Goal: Transaction & Acquisition: Purchase product/service

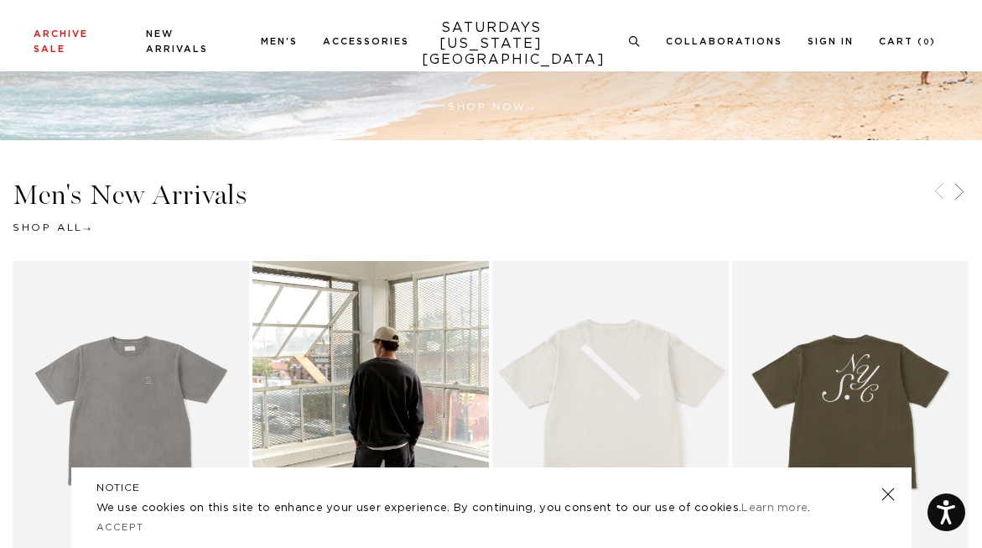
scroll to position [664, 0]
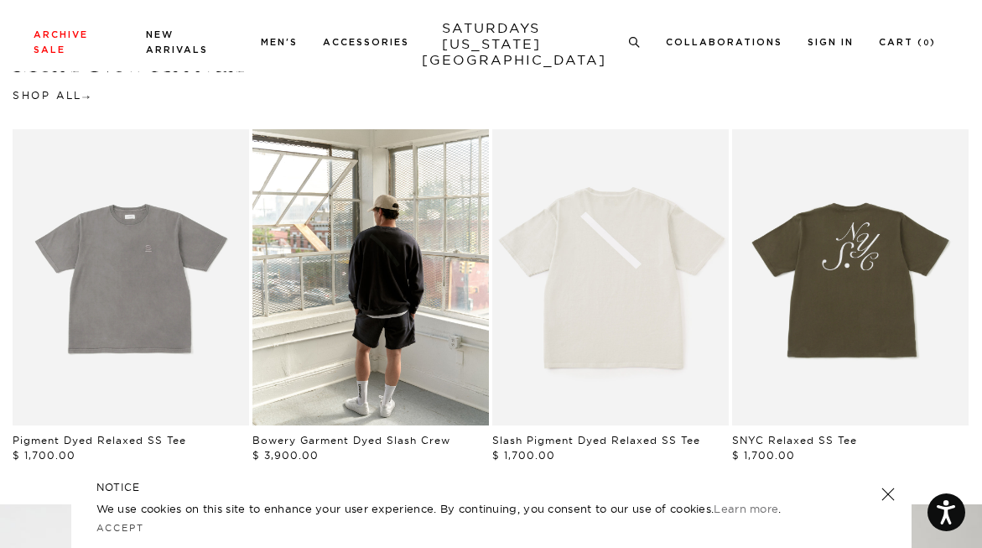
click at [890, 494] on link at bounding box center [887, 493] width 23 height 23
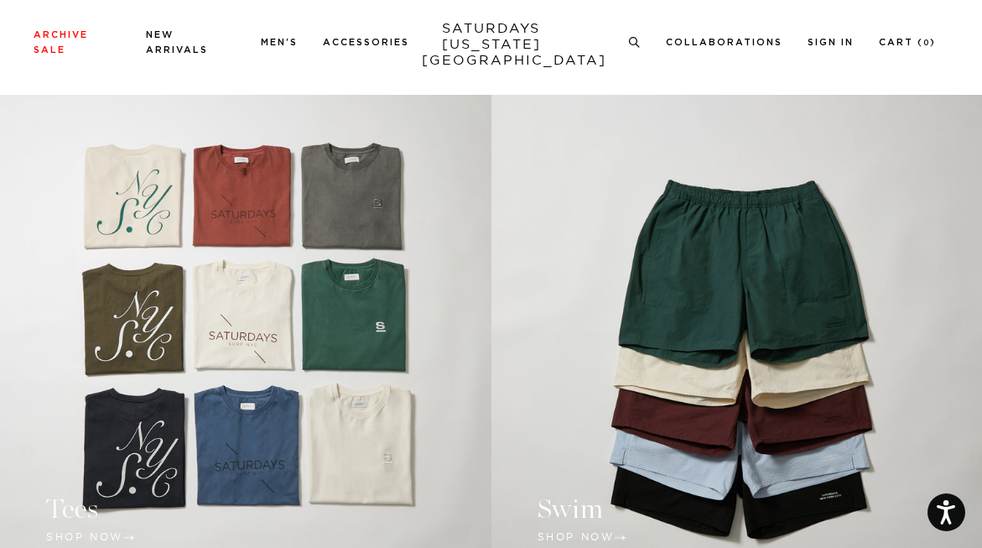
scroll to position [1075, 0]
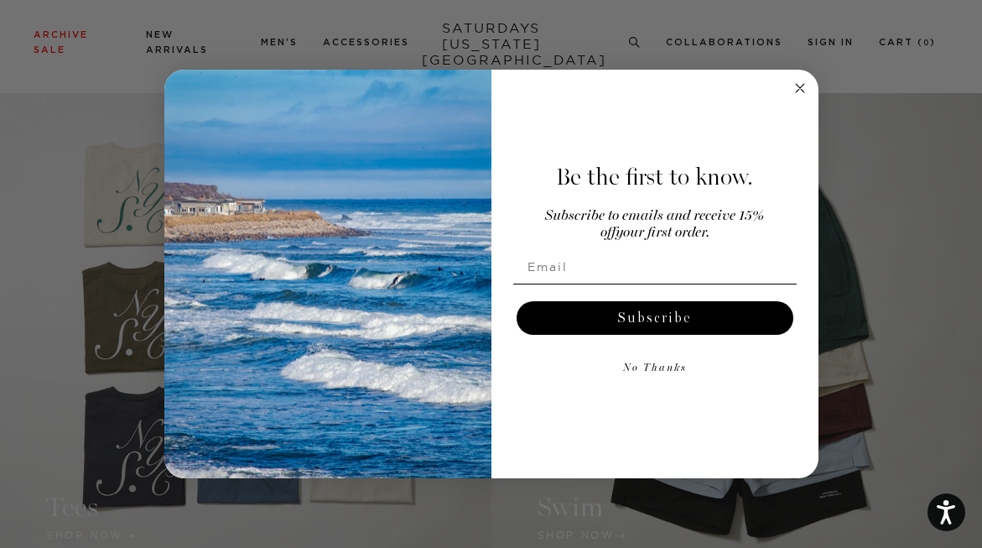
click at [799, 90] on circle "Close dialog" at bounding box center [799, 87] width 19 height 19
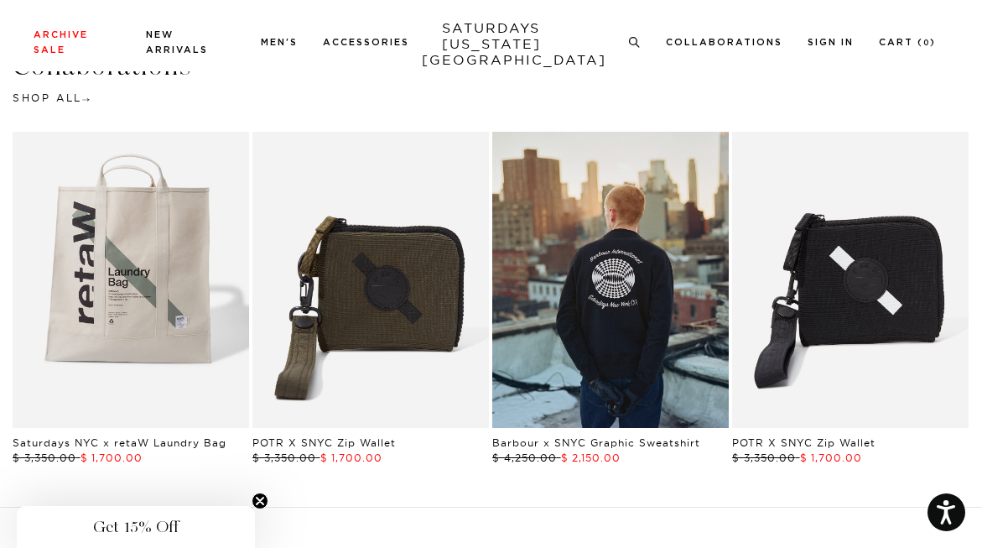
scroll to position [2642, 0]
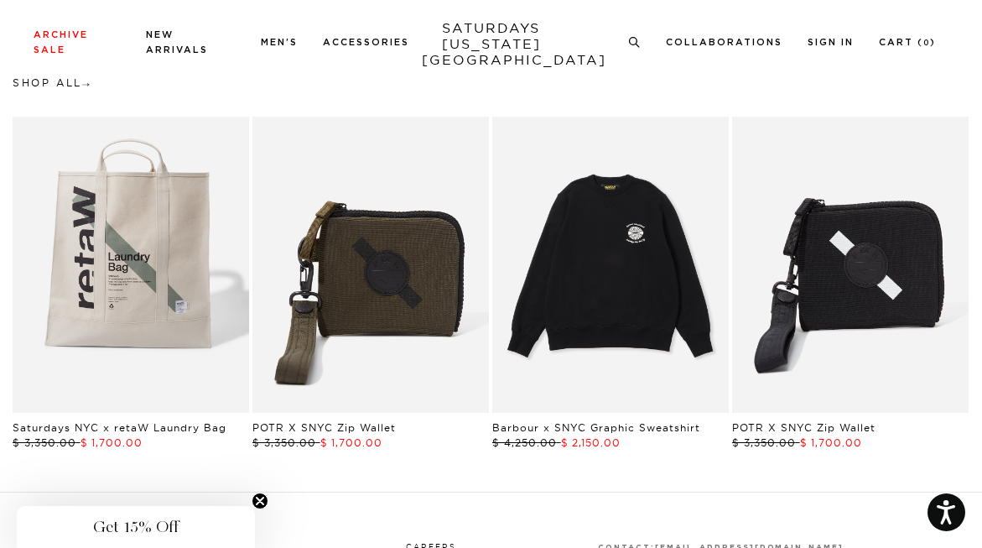
click at [608, 262] on link "Black | Barbour International x SNYC Graphic Sweatshirt | Saturdays NYC" at bounding box center [610, 265] width 237 height 296
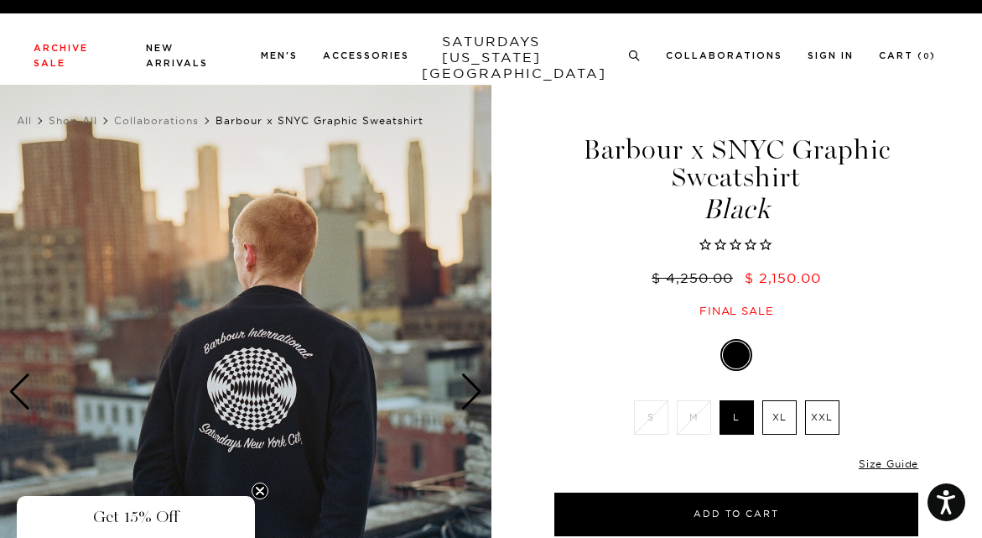
click at [469, 394] on div "Next slide" at bounding box center [472, 391] width 23 height 37
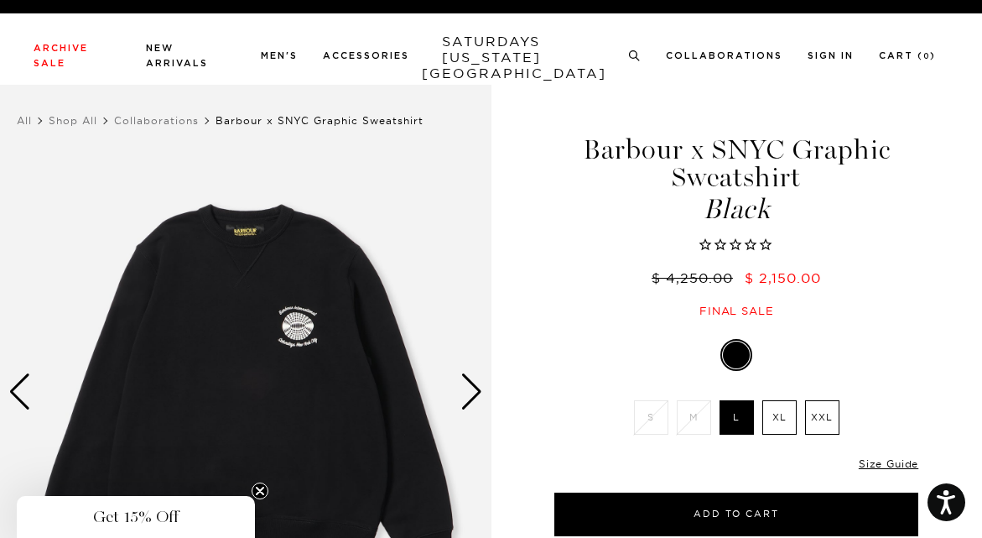
click at [469, 394] on div "Next slide" at bounding box center [472, 391] width 23 height 37
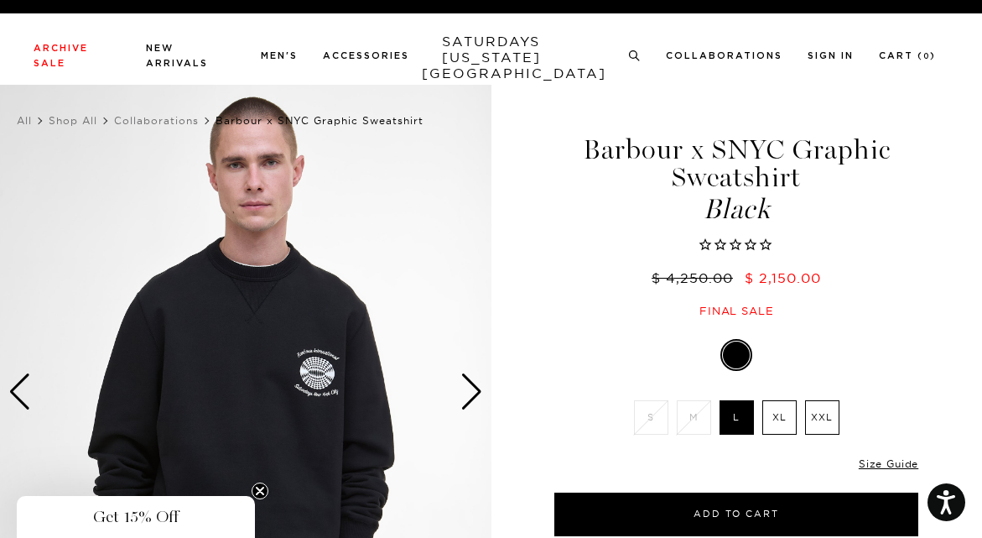
click at [469, 394] on div "Next slide" at bounding box center [472, 391] width 23 height 37
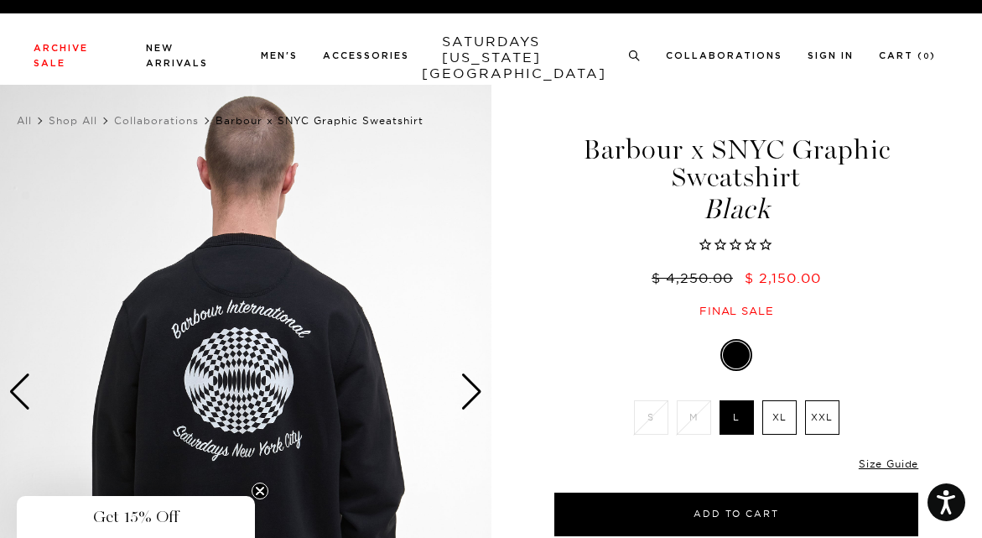
click at [469, 394] on div "Next slide" at bounding box center [472, 391] width 23 height 37
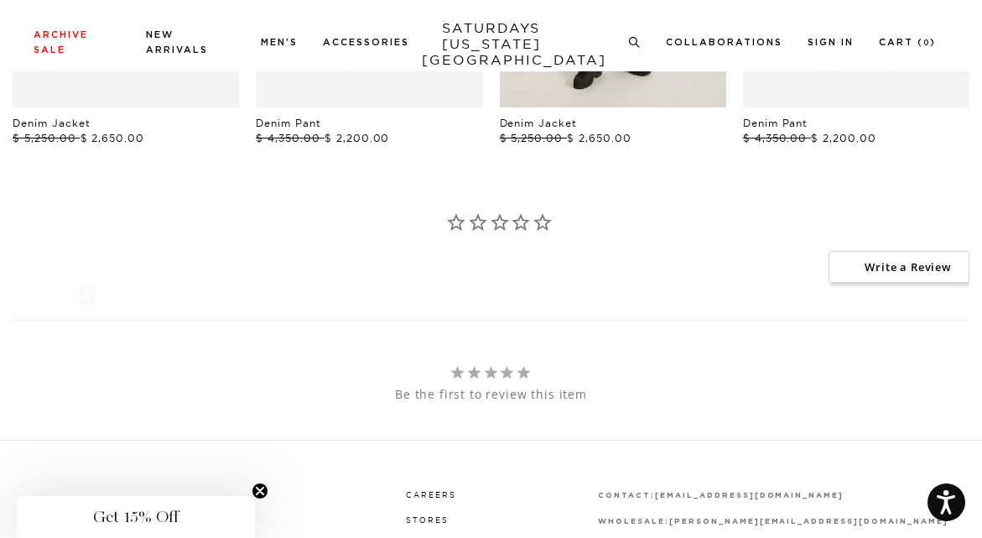
scroll to position [1234, 1]
